Goal: Information Seeking & Learning: Understand process/instructions

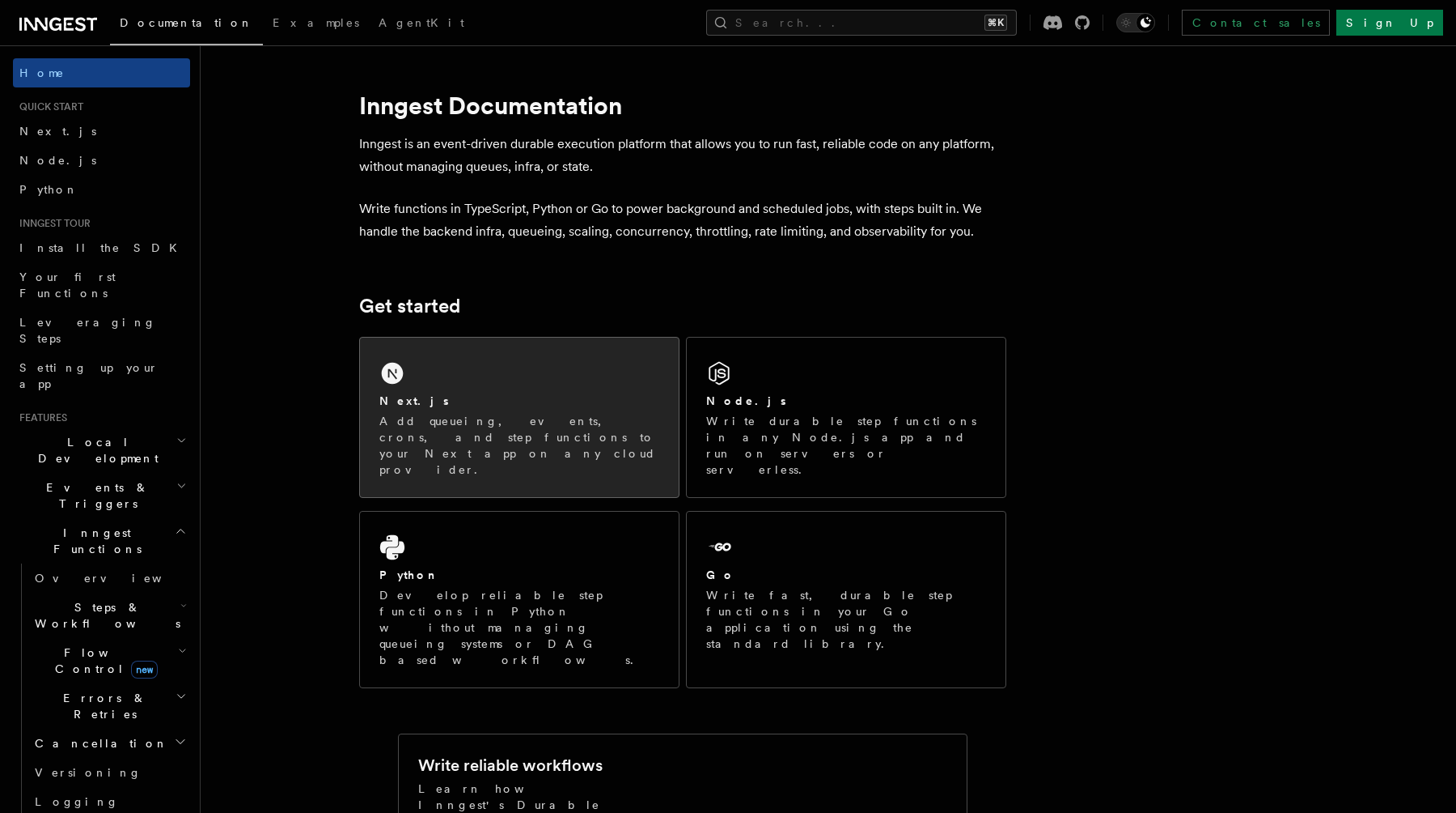
click at [405, 417] on p "Add queueing, events, crons, and step functions to your Next app on any cloud p…" at bounding box center [518, 445] width 280 height 65
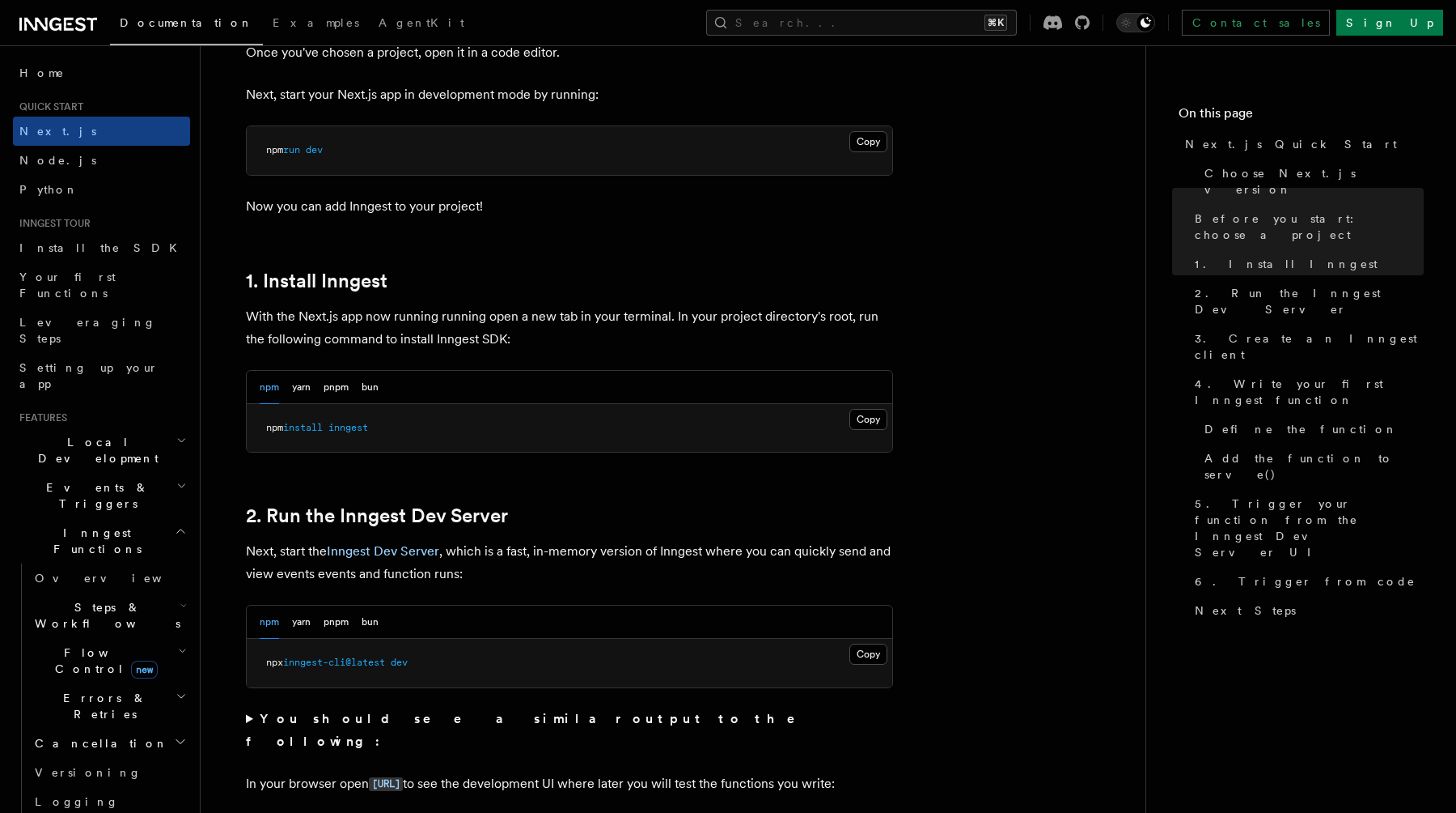
scroll to position [694, 0]
click at [344, 437] on pre "npm install inngest" at bounding box center [569, 431] width 646 height 48
click at [344, 432] on span "inngest" at bounding box center [349, 430] width 40 height 11
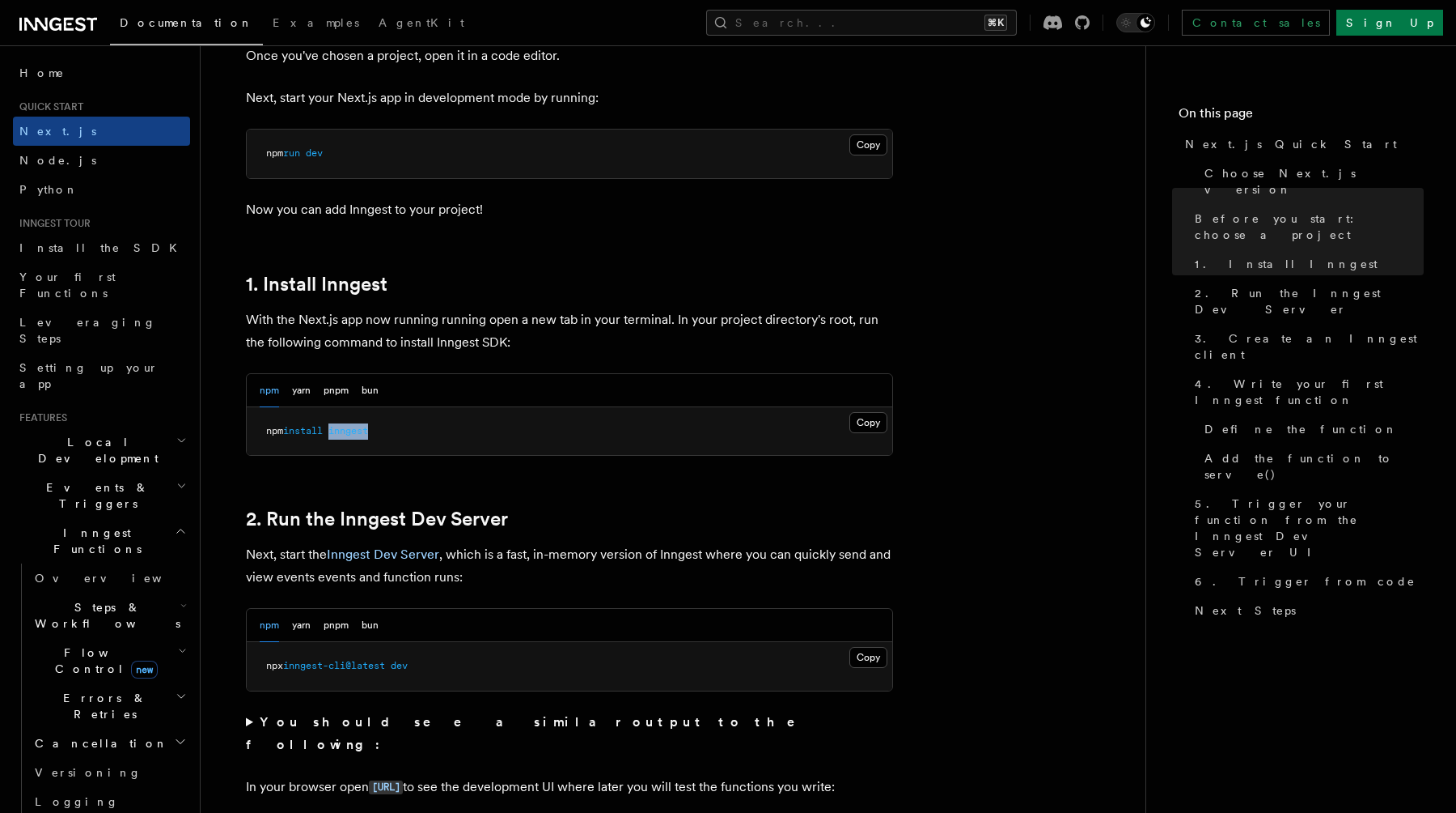
click at [344, 432] on span "inngest" at bounding box center [349, 430] width 40 height 11
copy article "npm install inngest"
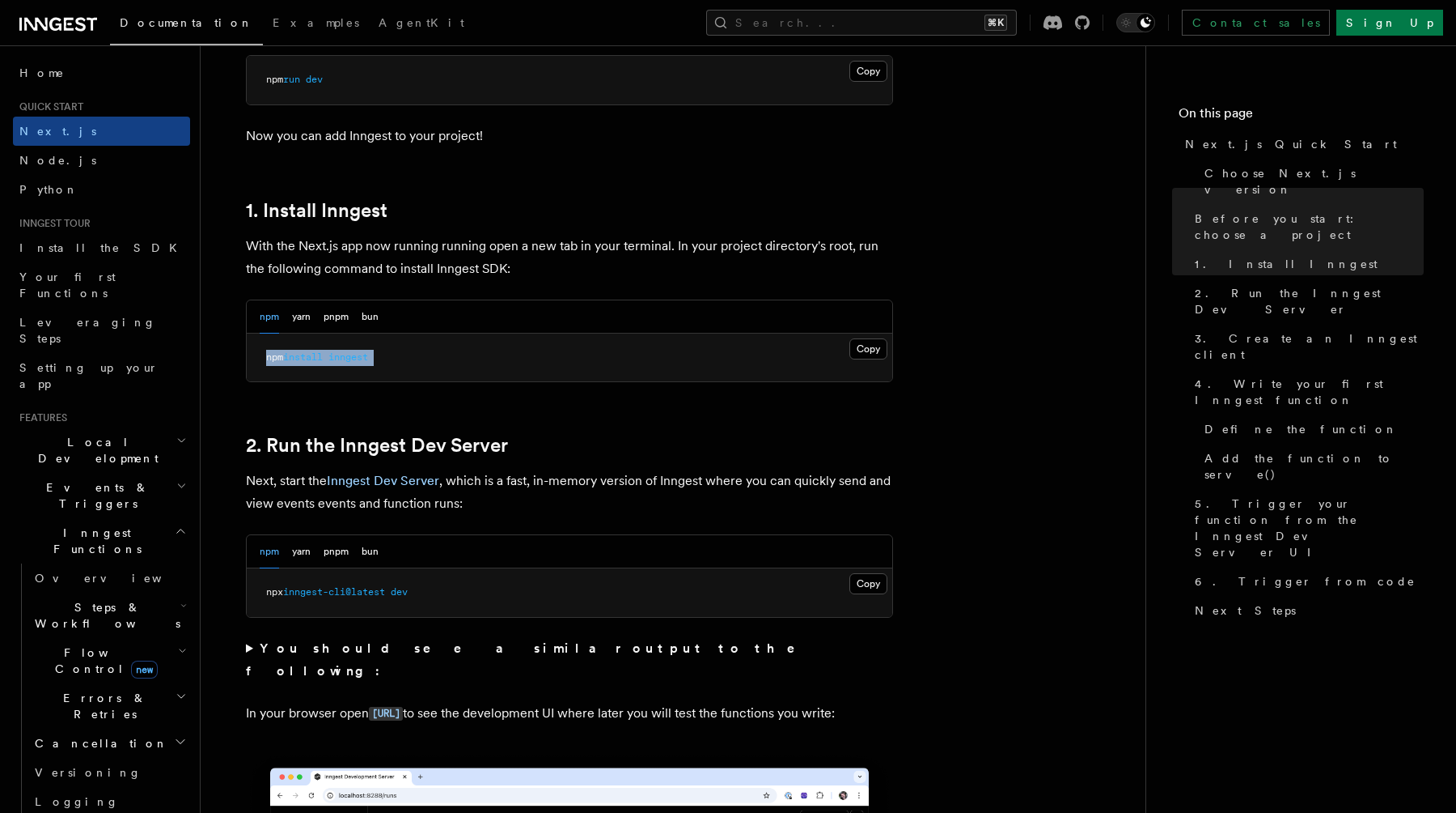
scroll to position [773, 0]
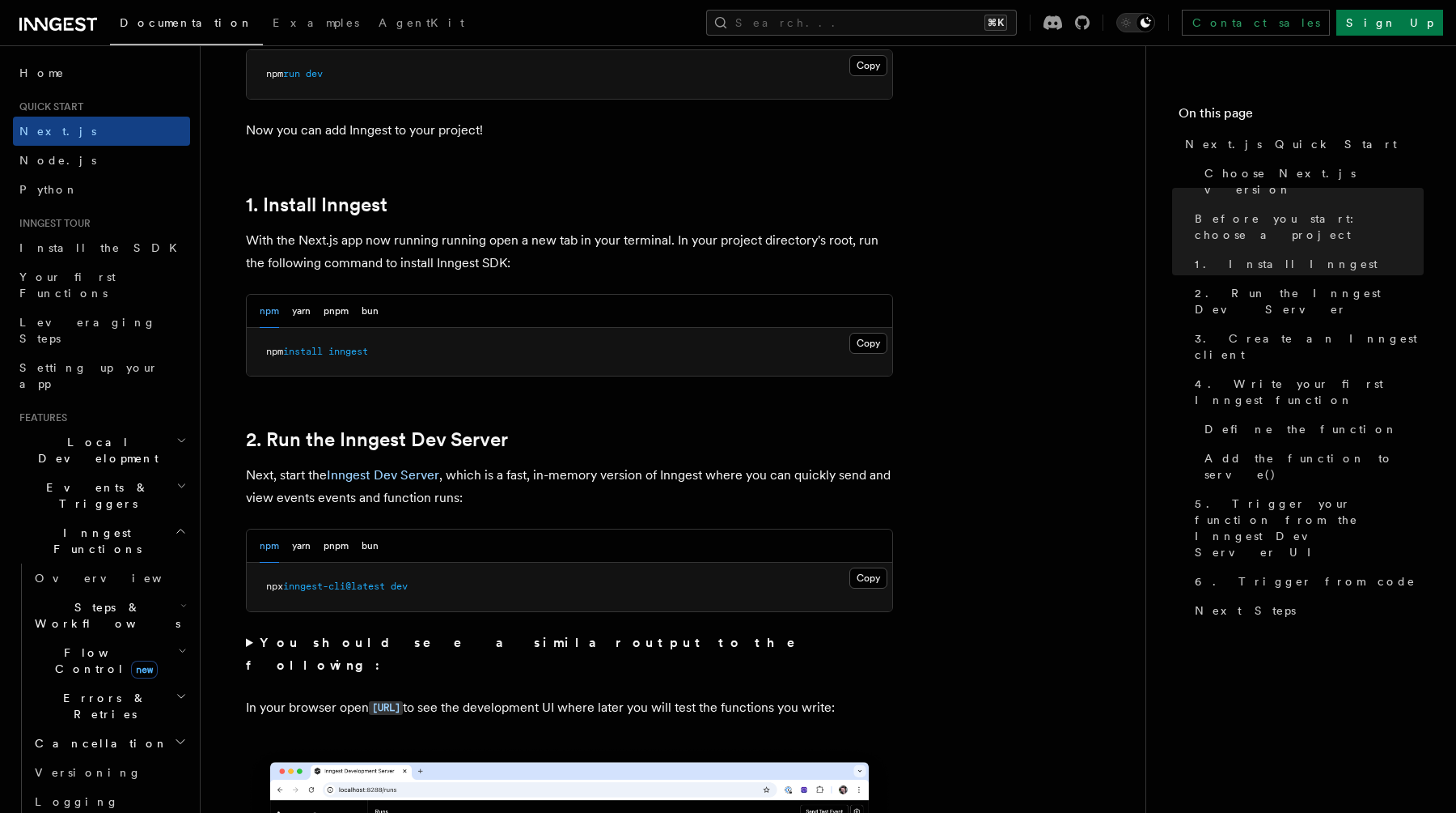
click at [381, 583] on span "inngest-cli@latest" at bounding box center [334, 586] width 102 height 11
copy div "npx inngest-cli@latest dev"
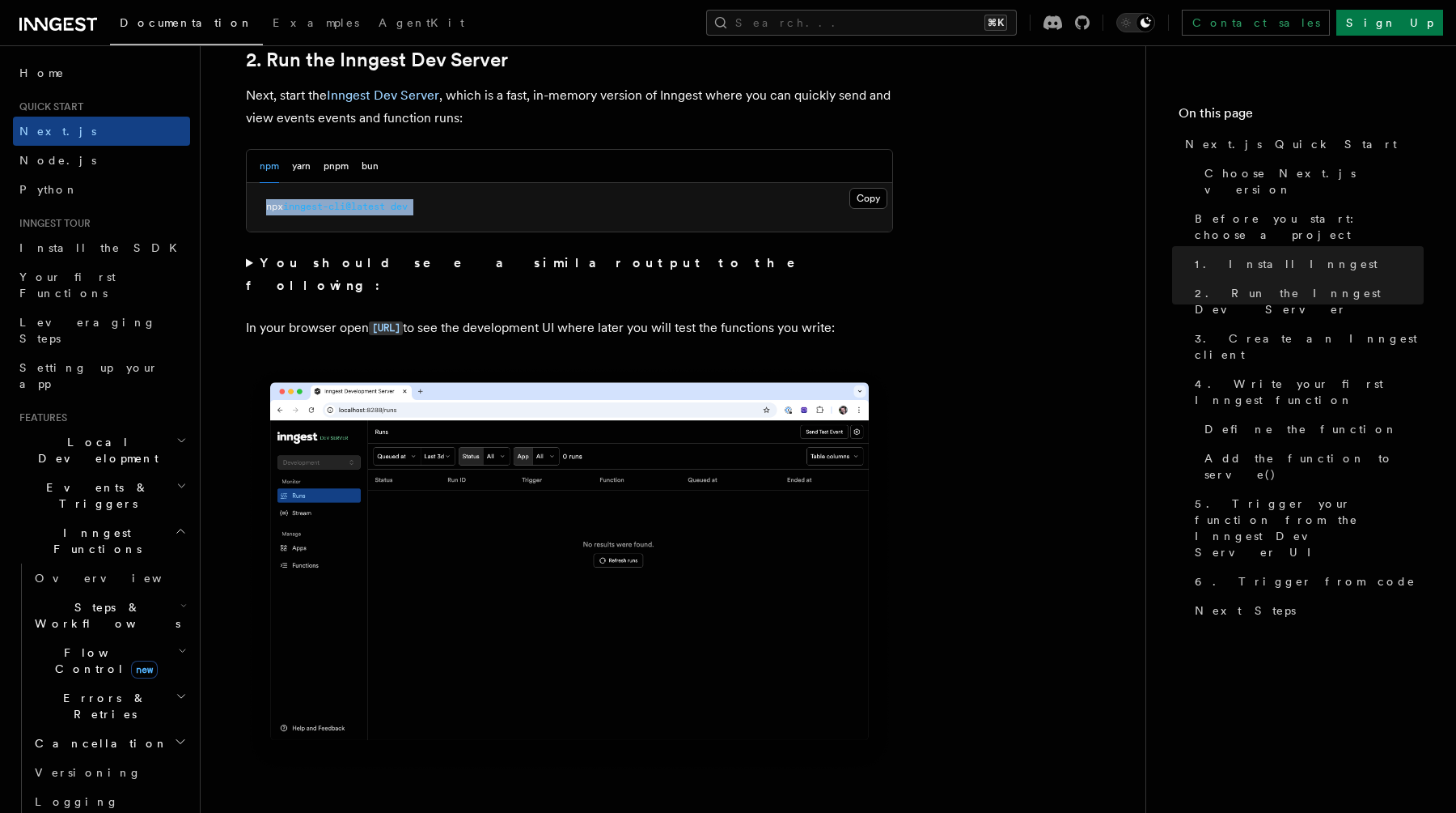
scroll to position [1057, 0]
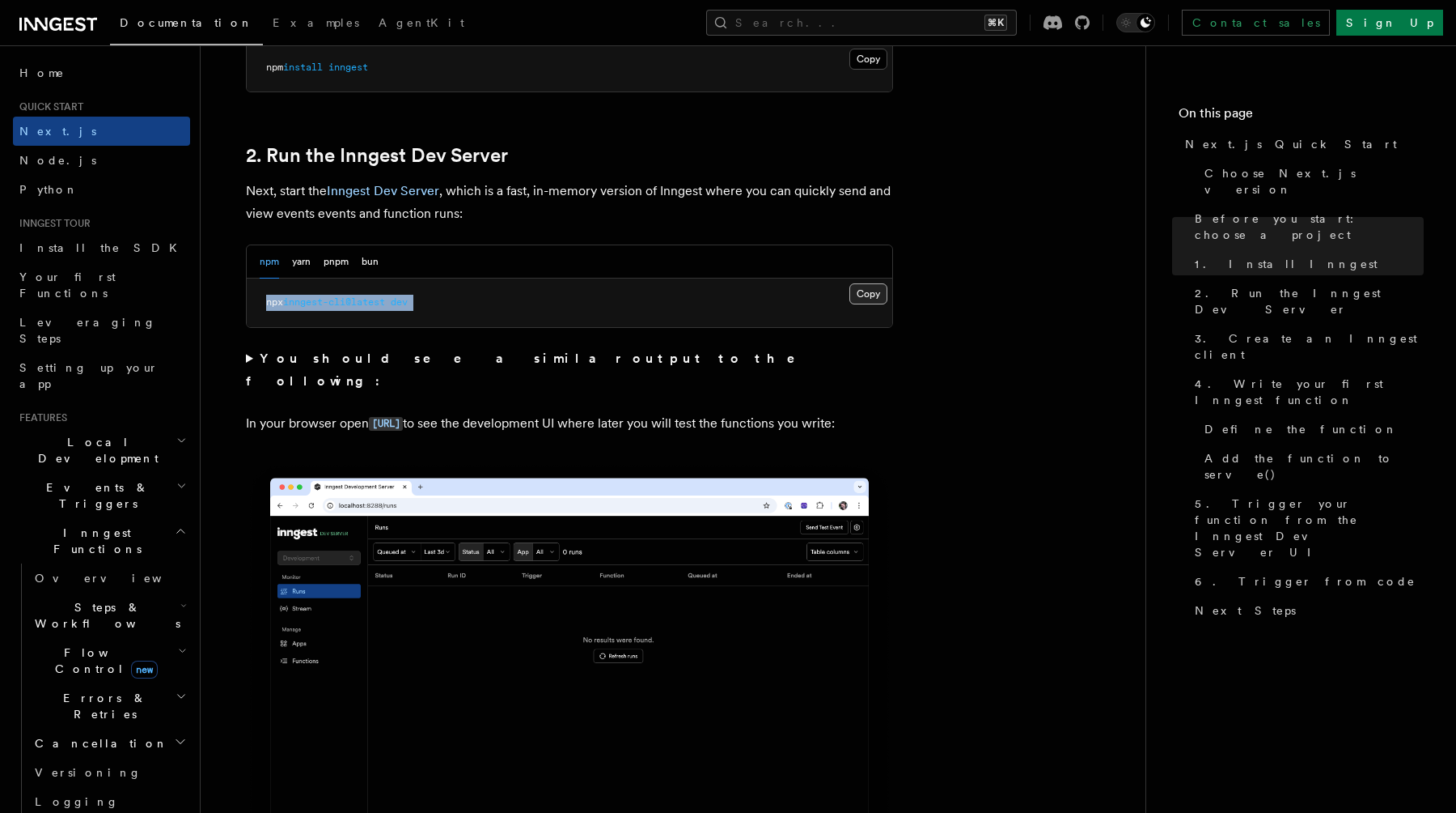
click at [879, 295] on button "Copy Copied" at bounding box center [868, 293] width 38 height 21
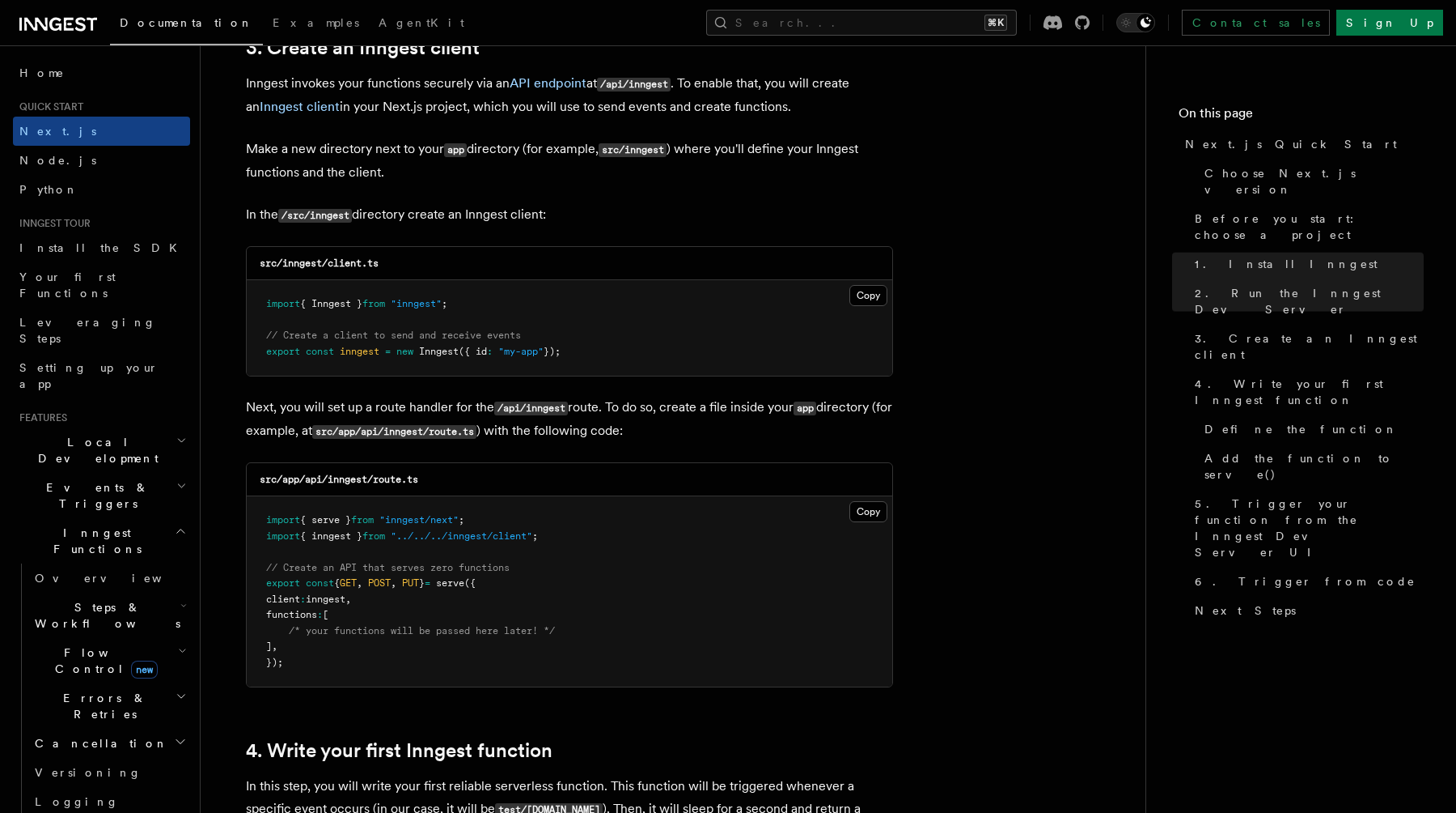
scroll to position [1941, 0]
click at [870, 300] on button "Copy Copied" at bounding box center [868, 293] width 38 height 21
click at [864, 516] on button "Copy Copied" at bounding box center [868, 509] width 38 height 21
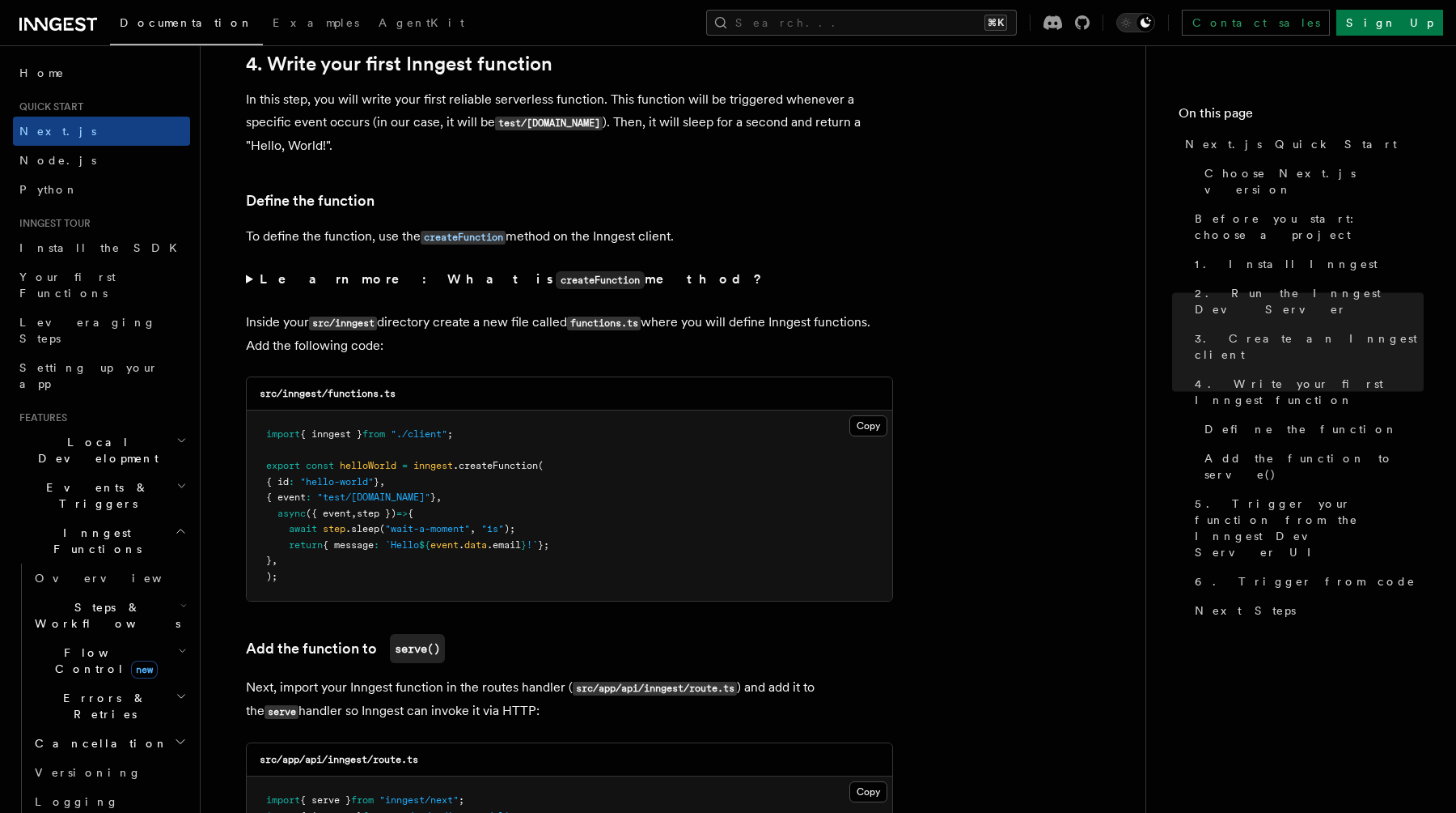
scroll to position [2628, 0]
click at [872, 434] on button "Copy Copied" at bounding box center [868, 424] width 38 height 21
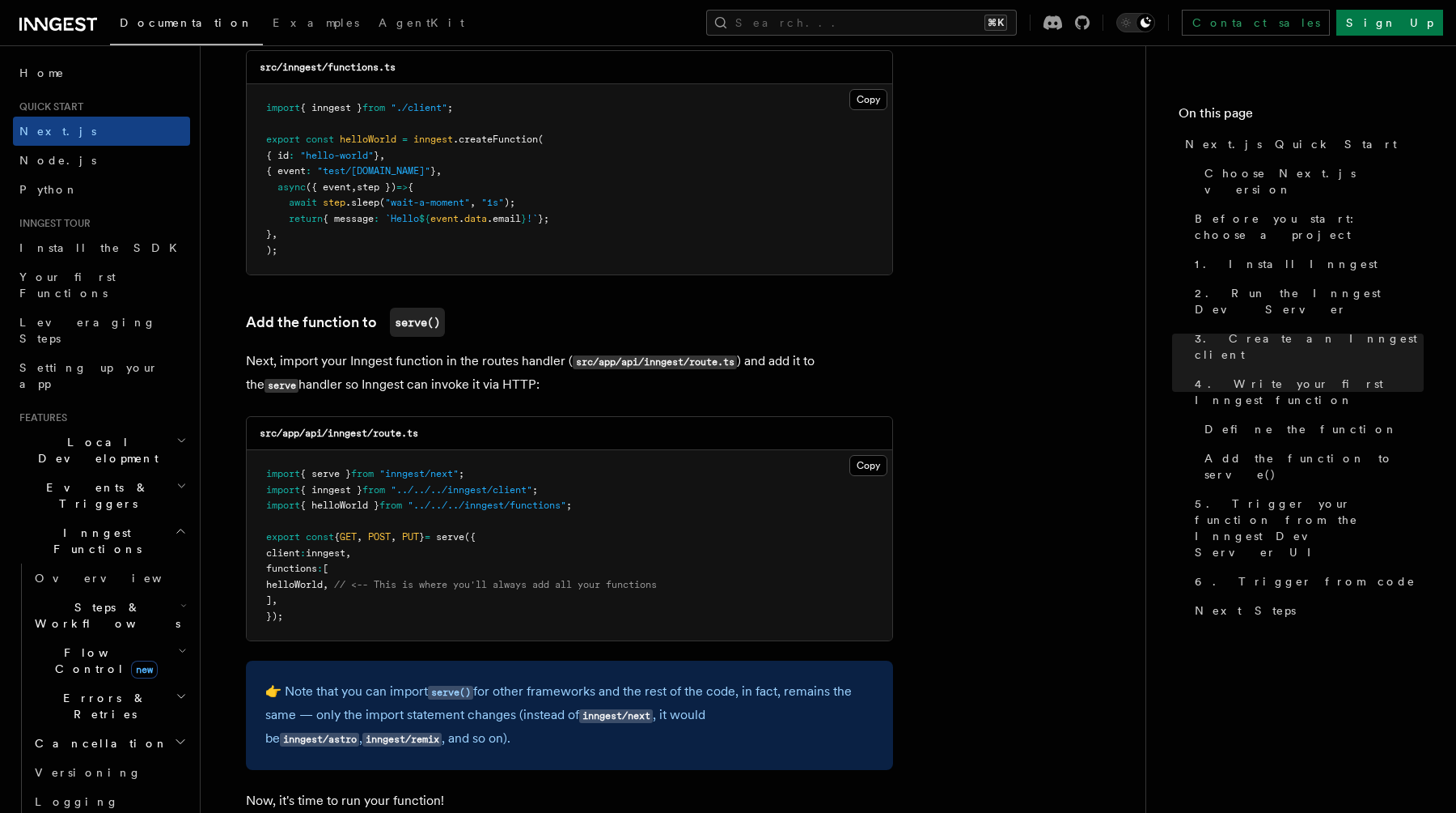
scroll to position [2967, 0]
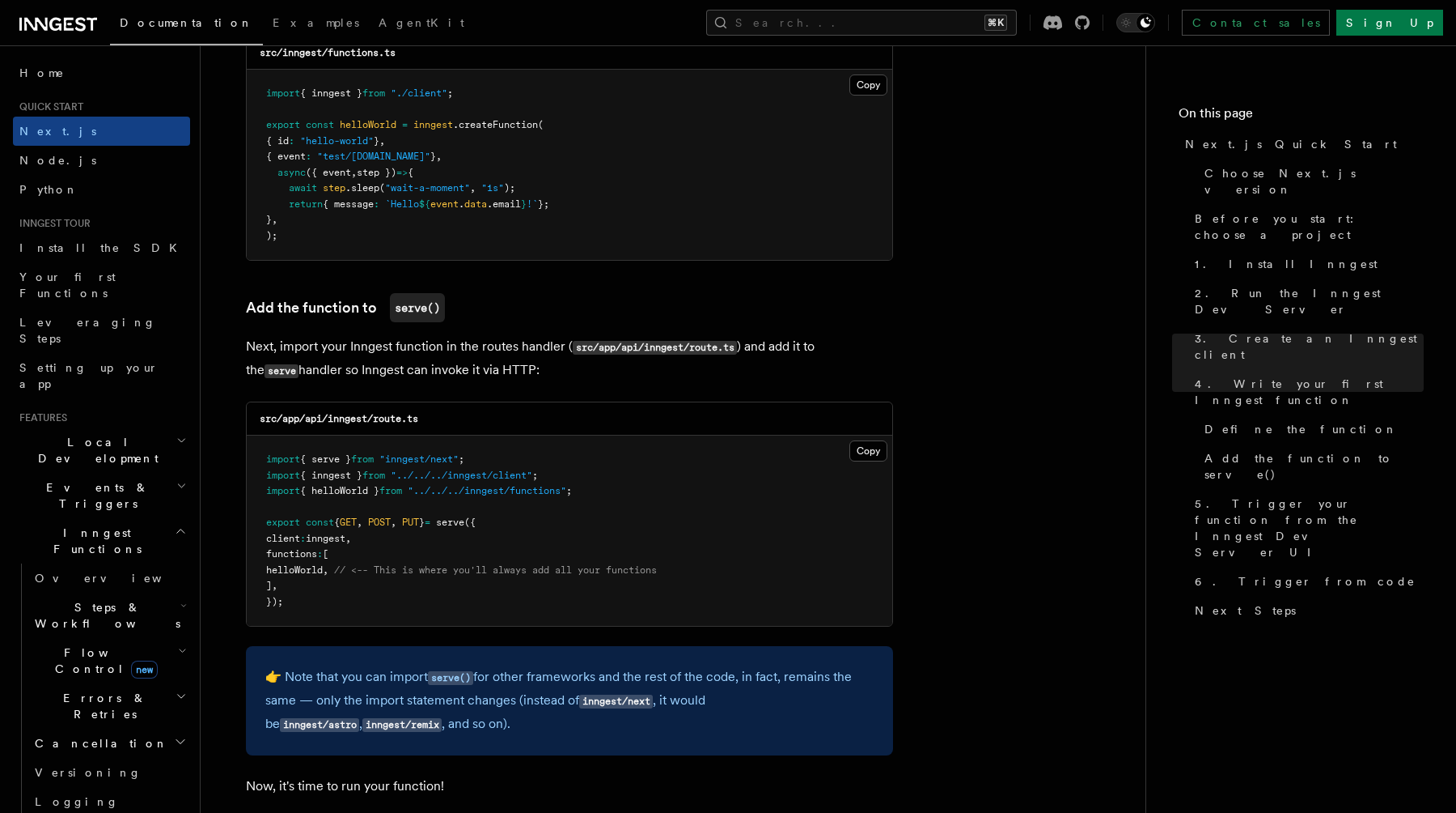
click at [315, 575] on span "helloWorld" at bounding box center [294, 570] width 56 height 11
copy span "helloWorld"
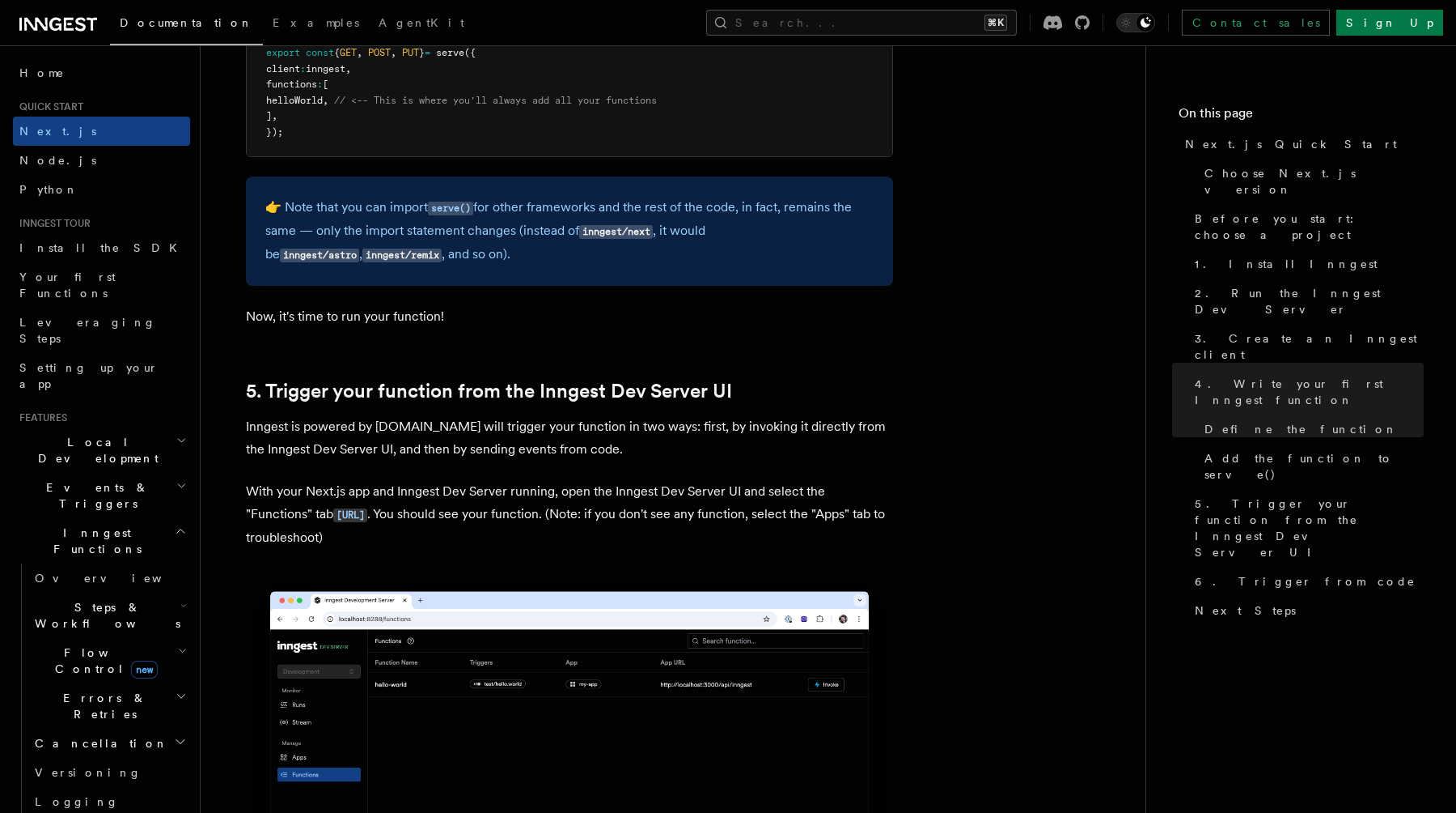
scroll to position [3437, 0]
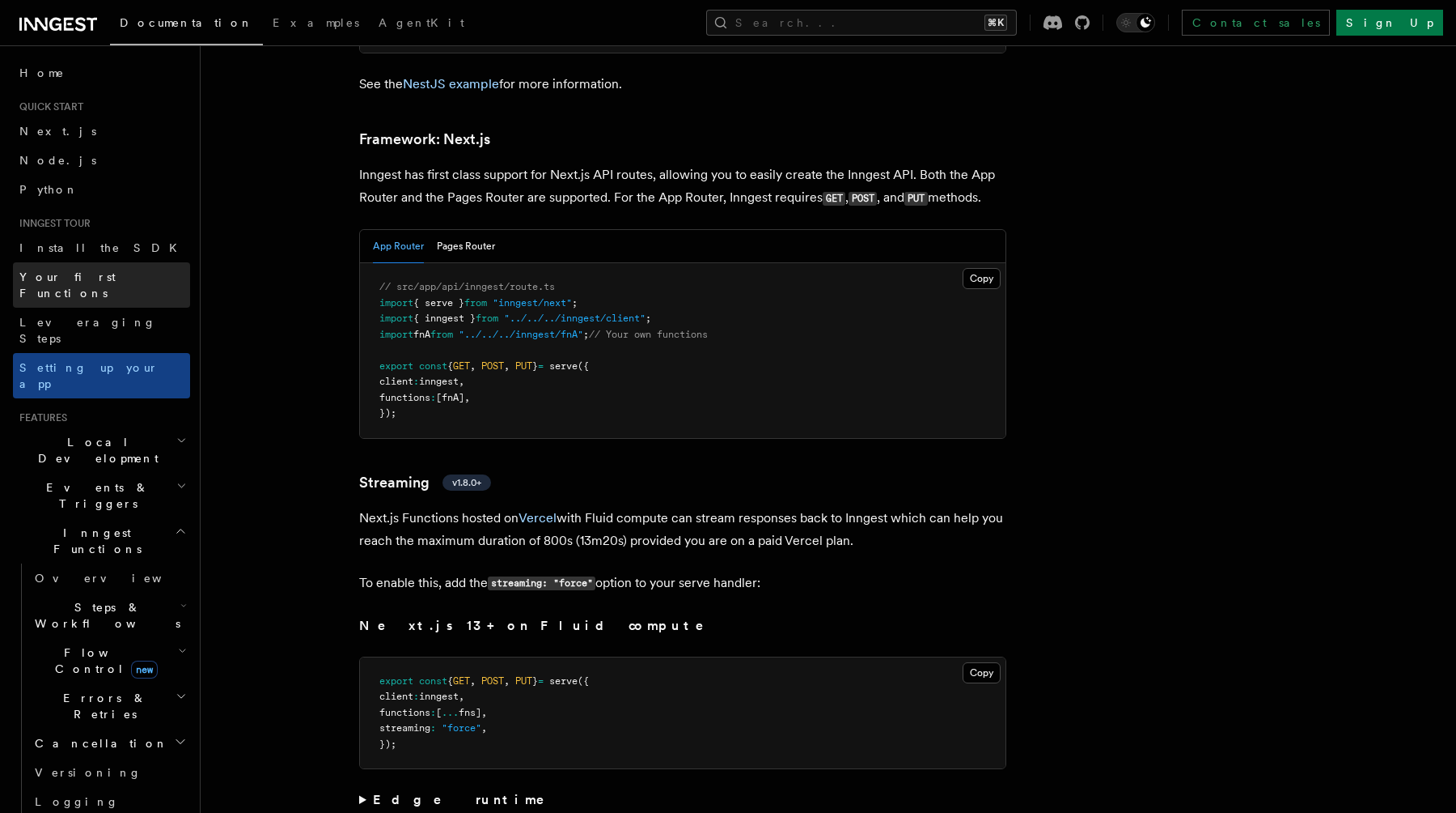
click at [139, 271] on link "Your first Functions" at bounding box center [101, 285] width 177 height 46
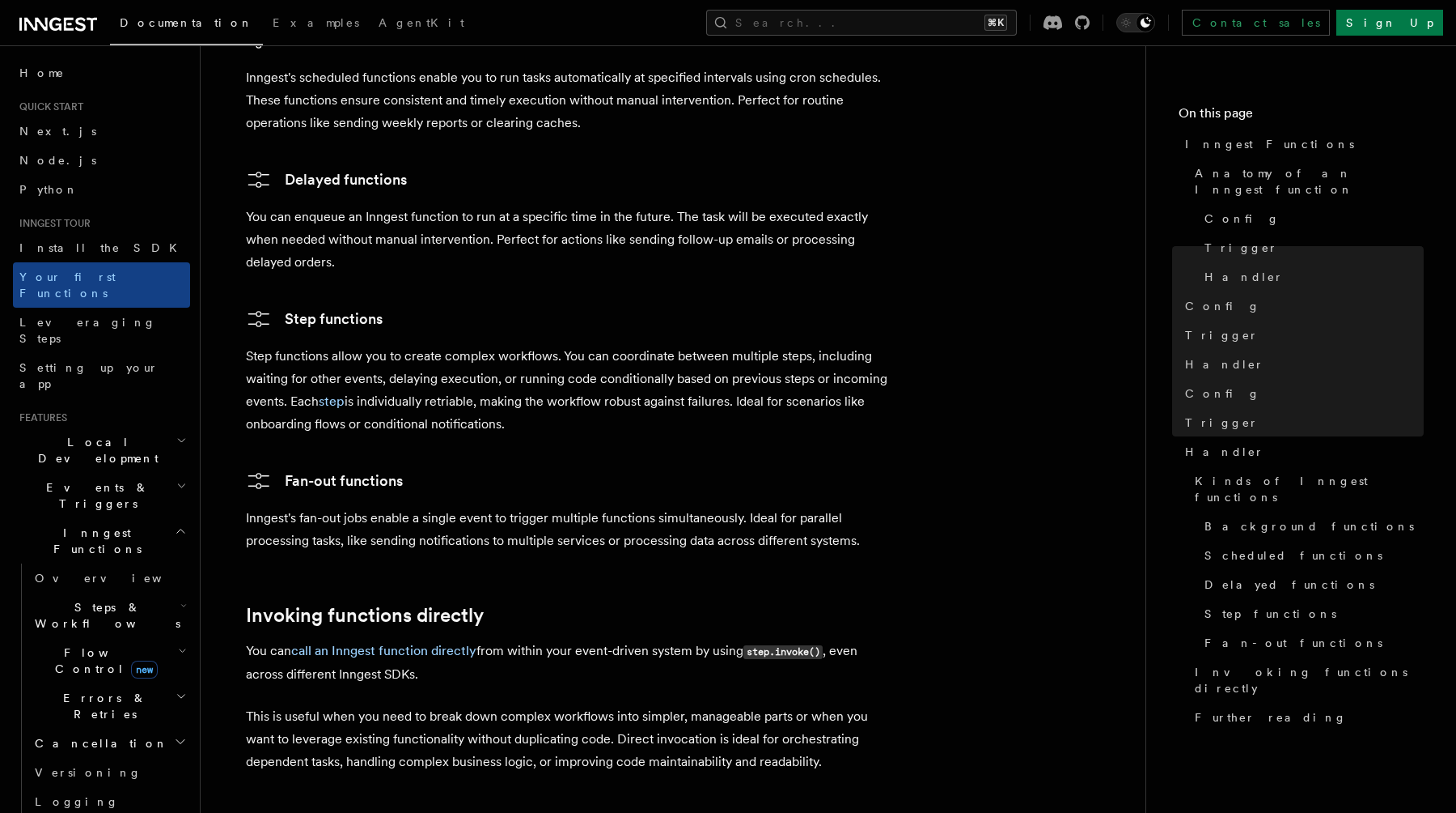
scroll to position [2821, 0]
